Goal: Task Accomplishment & Management: Manage account settings

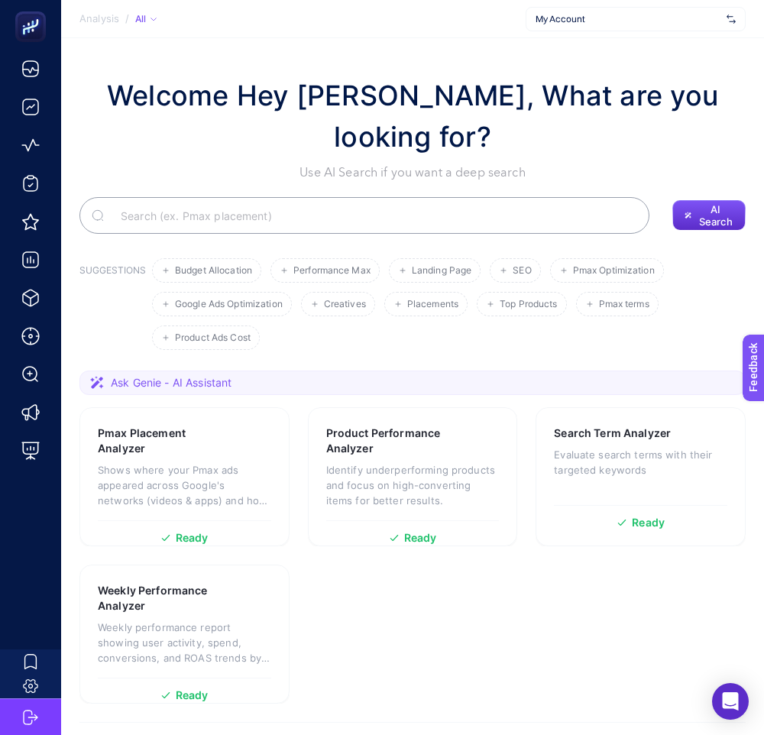
click at [709, 21] on span "My Account" at bounding box center [628, 19] width 185 height 12
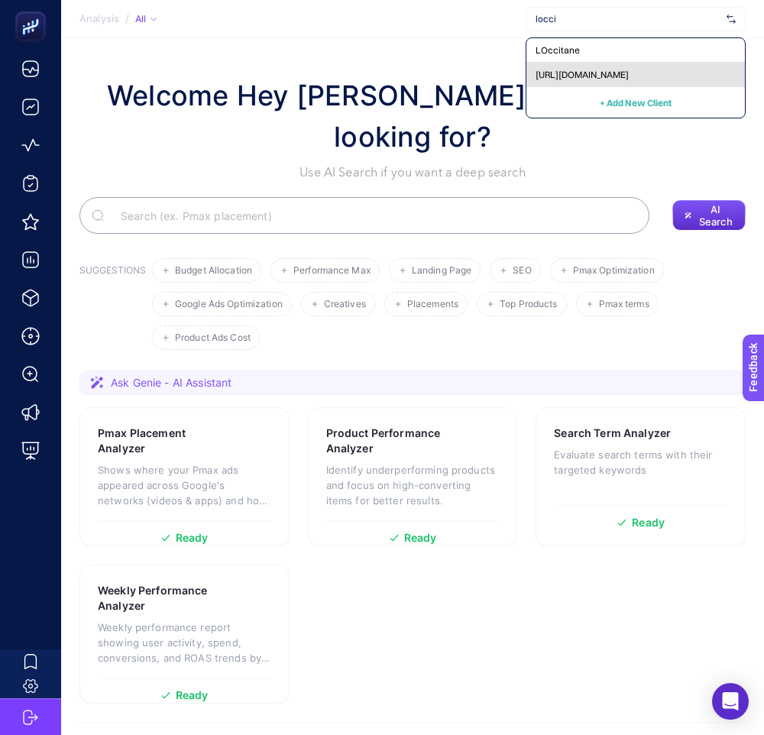
type input "locci"
click at [671, 69] on div "[URL][DOMAIN_NAME]" at bounding box center [636, 75] width 219 height 24
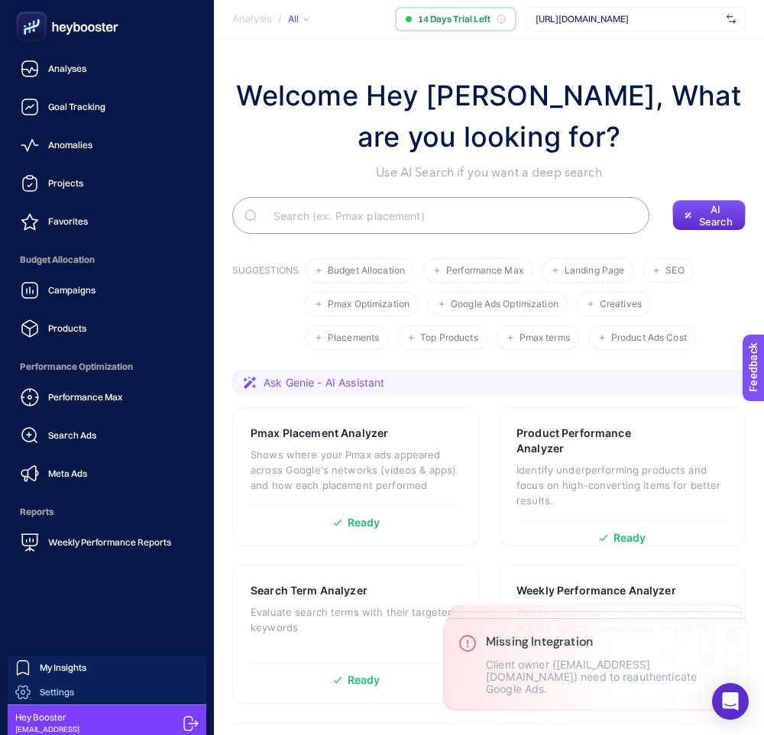
click at [43, 691] on span "Settings" at bounding box center [57, 692] width 34 height 12
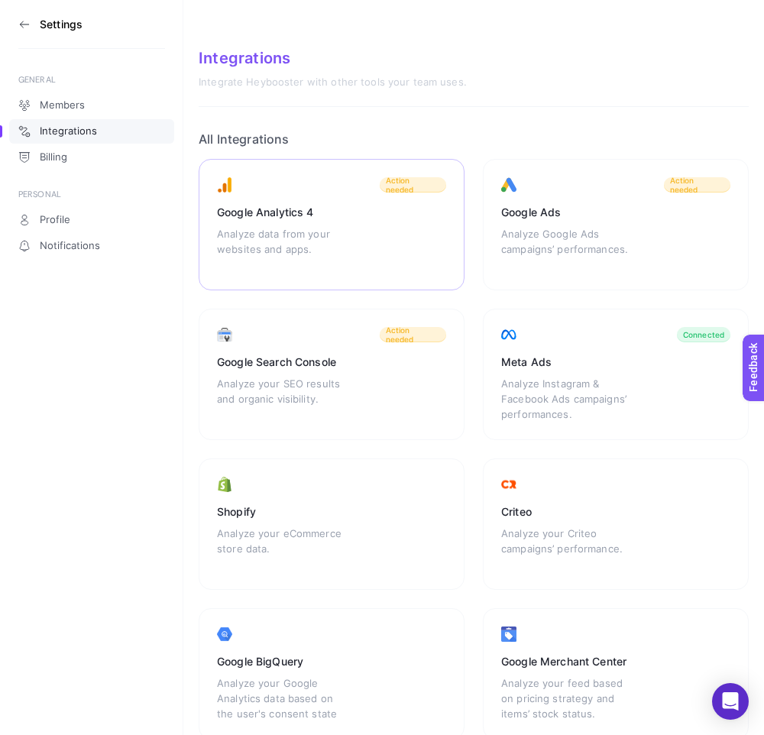
click at [483, 241] on div "Google Analytics 4 Analyze data from your websites and apps. Action needed" at bounding box center [616, 224] width 266 height 131
click at [24, 24] on icon at bounding box center [24, 24] width 8 height 0
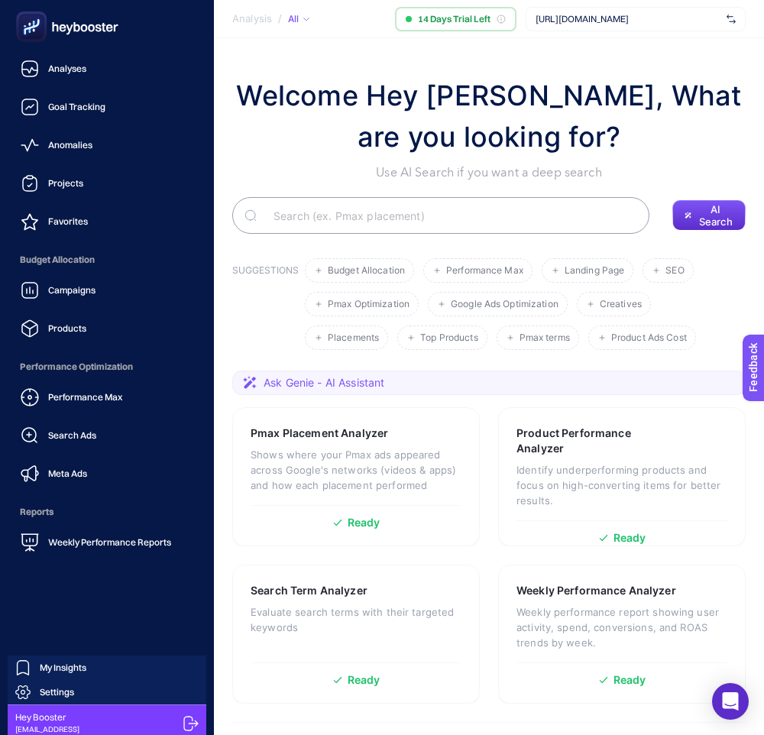
click at [185, 718] on icon at bounding box center [190, 723] width 15 height 15
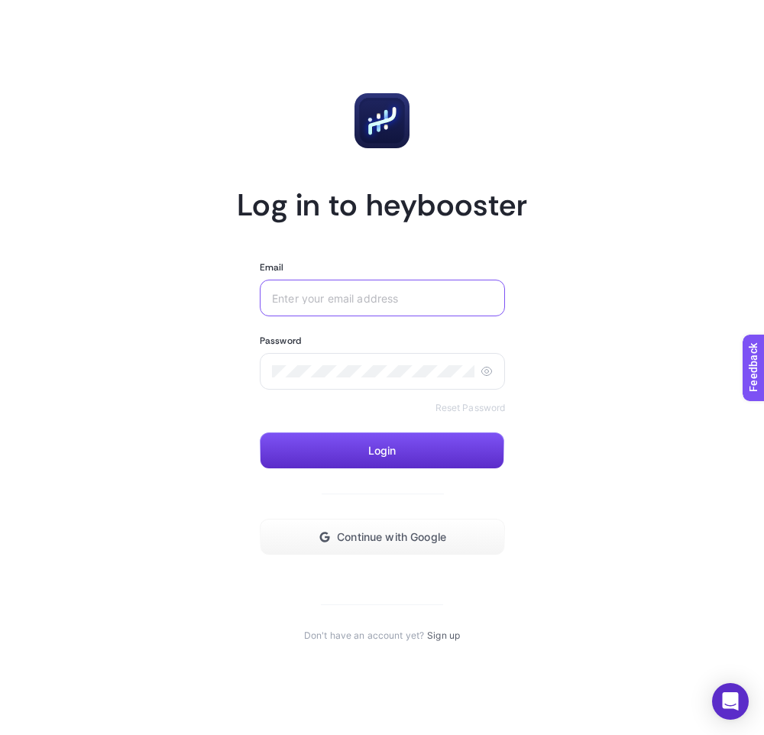
click at [455, 299] on input "Email" at bounding box center [382, 298] width 221 height 12
type input "test@gmail.com"
click at [317, 454] on button "Login" at bounding box center [382, 451] width 245 height 37
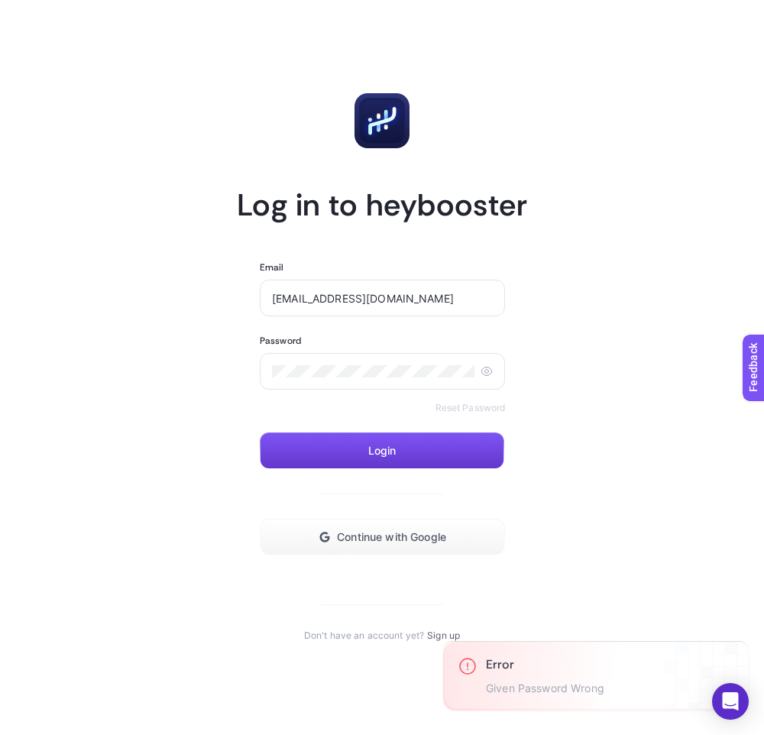
click at [284, 438] on button "Login" at bounding box center [382, 451] width 245 height 37
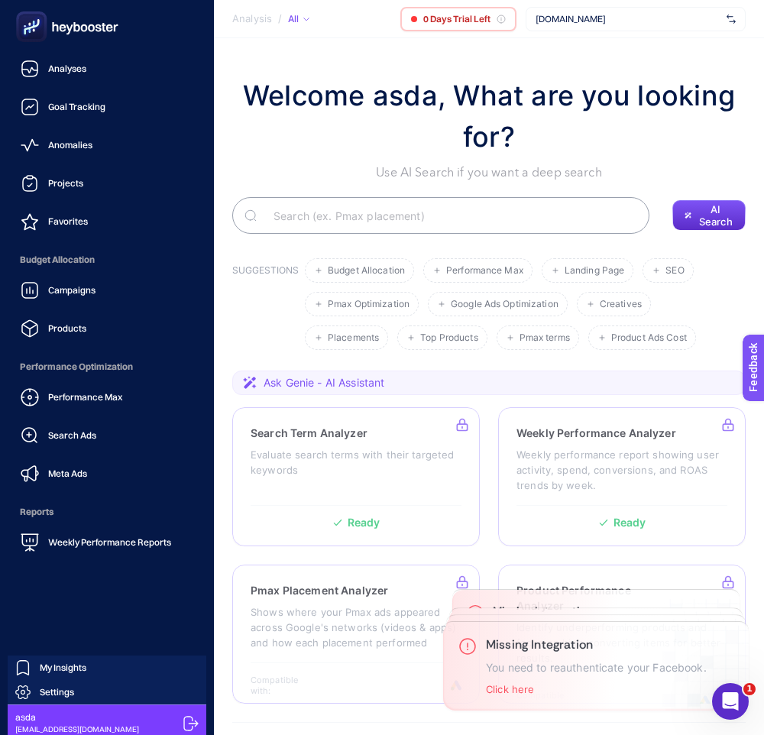
scroll to position [6, 0]
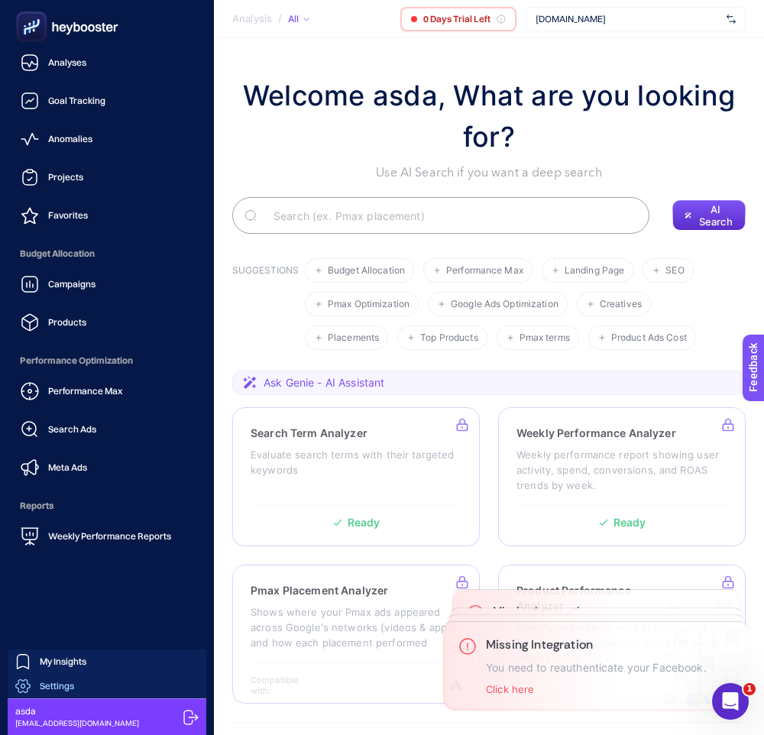
click at [77, 691] on link "Settings" at bounding box center [107, 686] width 199 height 24
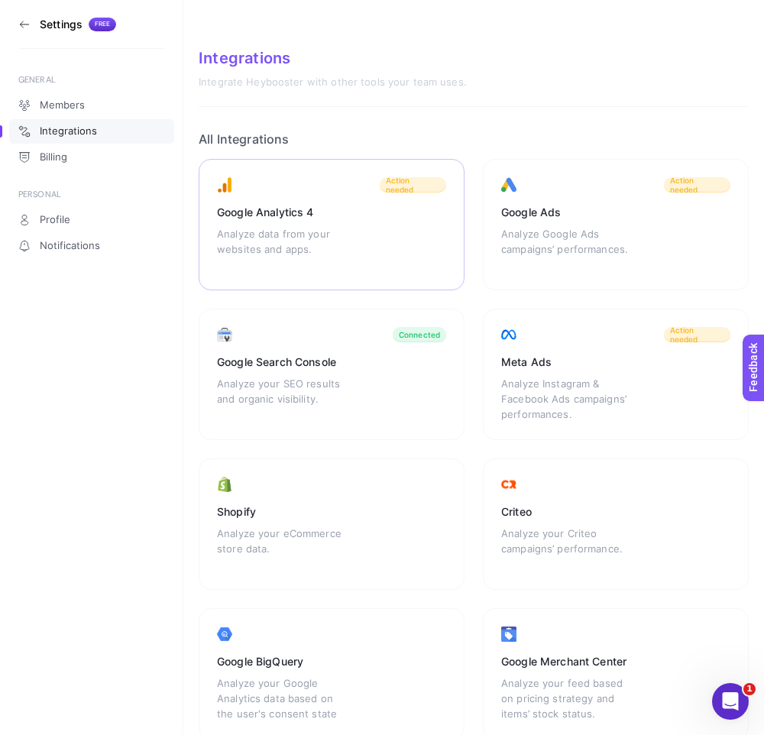
click at [334, 219] on div "Google Analytics 4" at bounding box center [331, 212] width 229 height 15
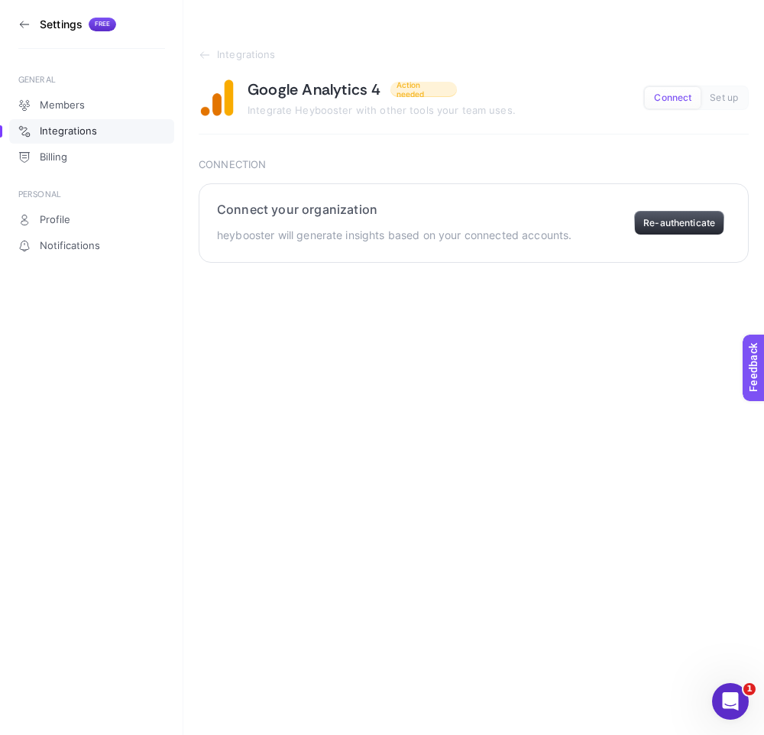
click at [639, 223] on button "Re-authenticate" at bounding box center [679, 223] width 90 height 24
